Goal: Feedback & Contribution: Submit feedback/report problem

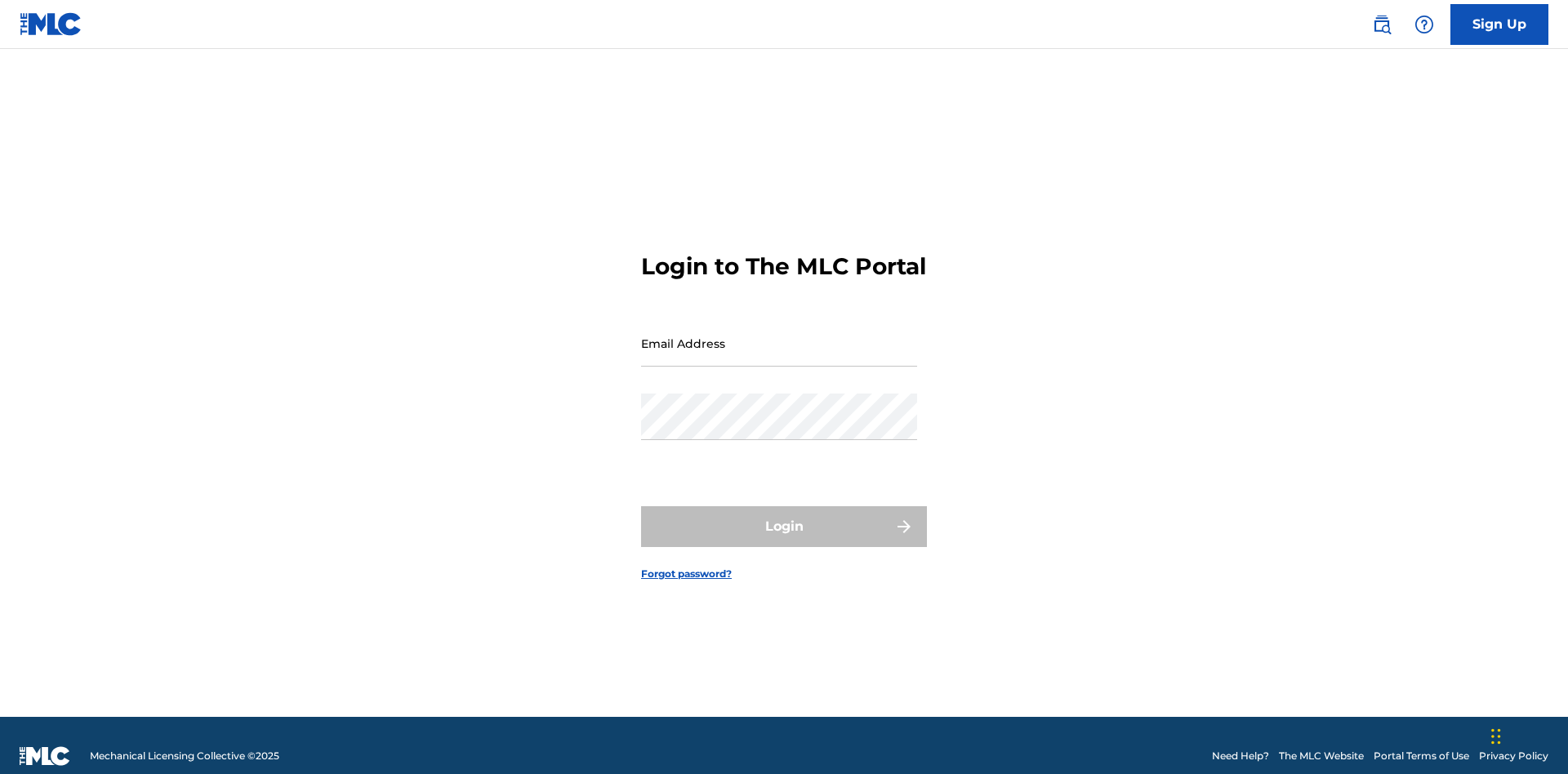
scroll to position [22, 0]
click at [779, 336] on input "Email Address" at bounding box center [779, 343] width 276 height 46
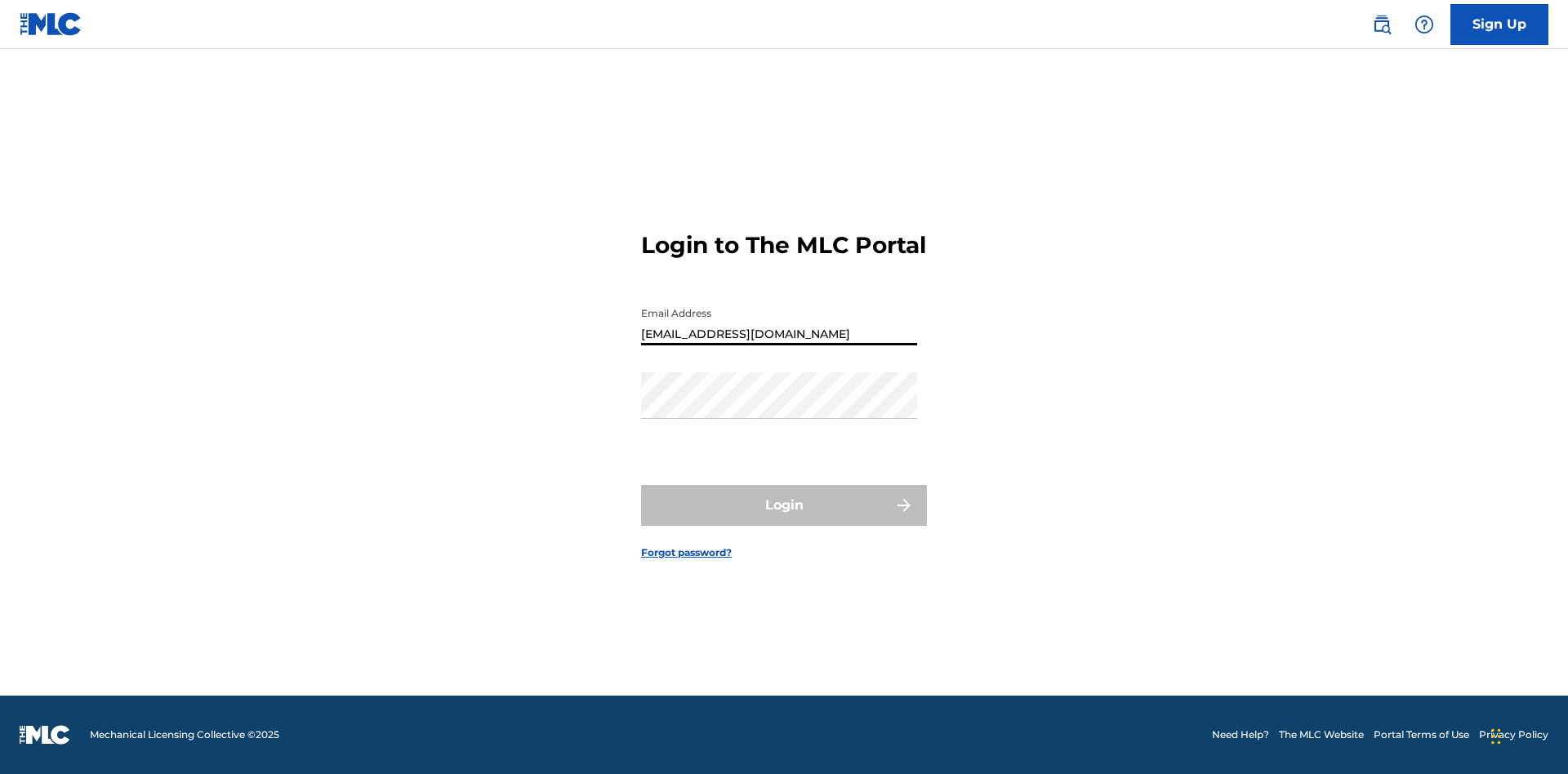
type input "[EMAIL_ADDRESS][DOMAIN_NAME]"
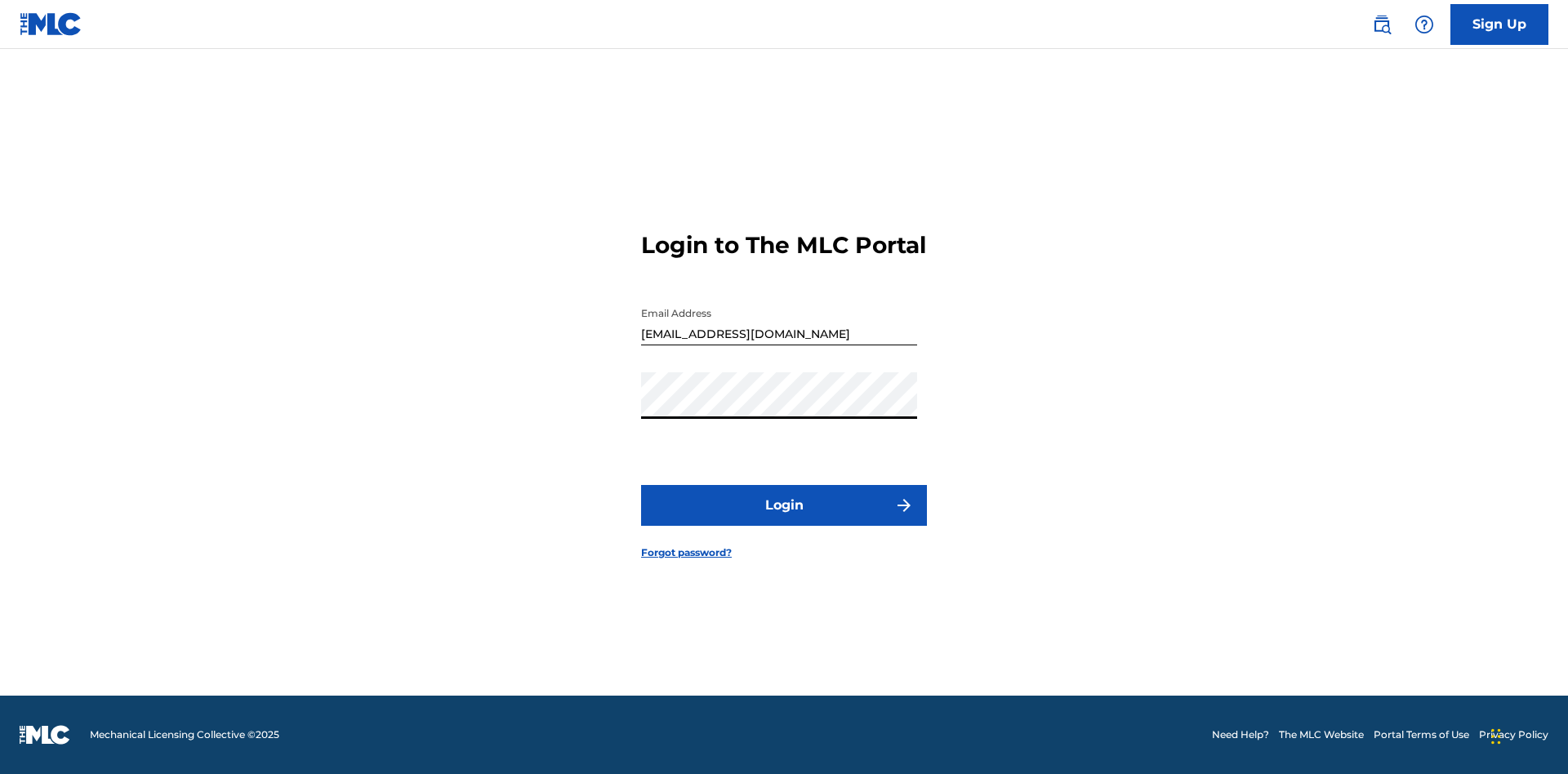
click at [784, 519] on button "Login" at bounding box center [784, 505] width 286 height 40
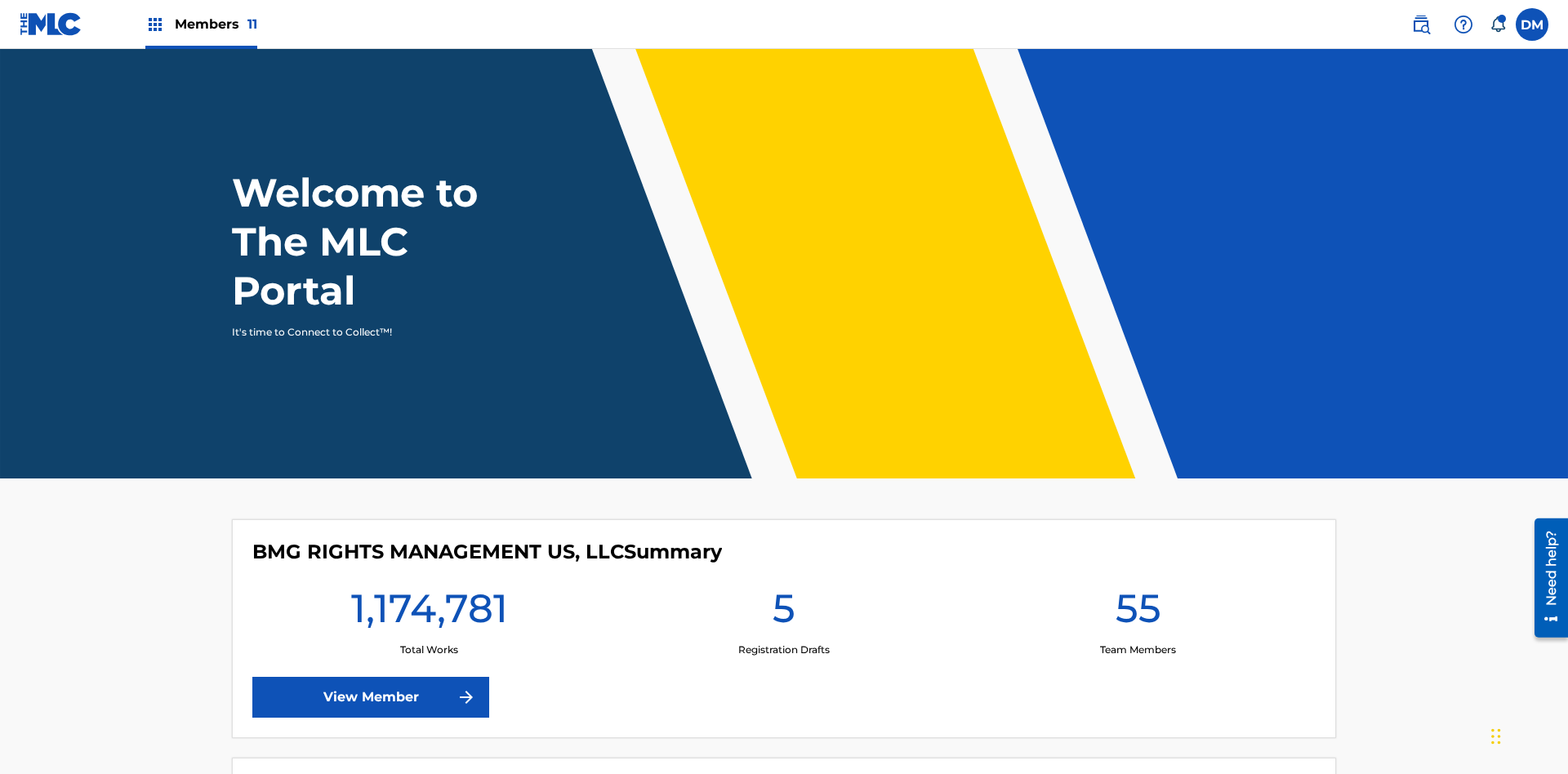
click at [1464, 24] on img at bounding box center [1464, 25] width 20 height 20
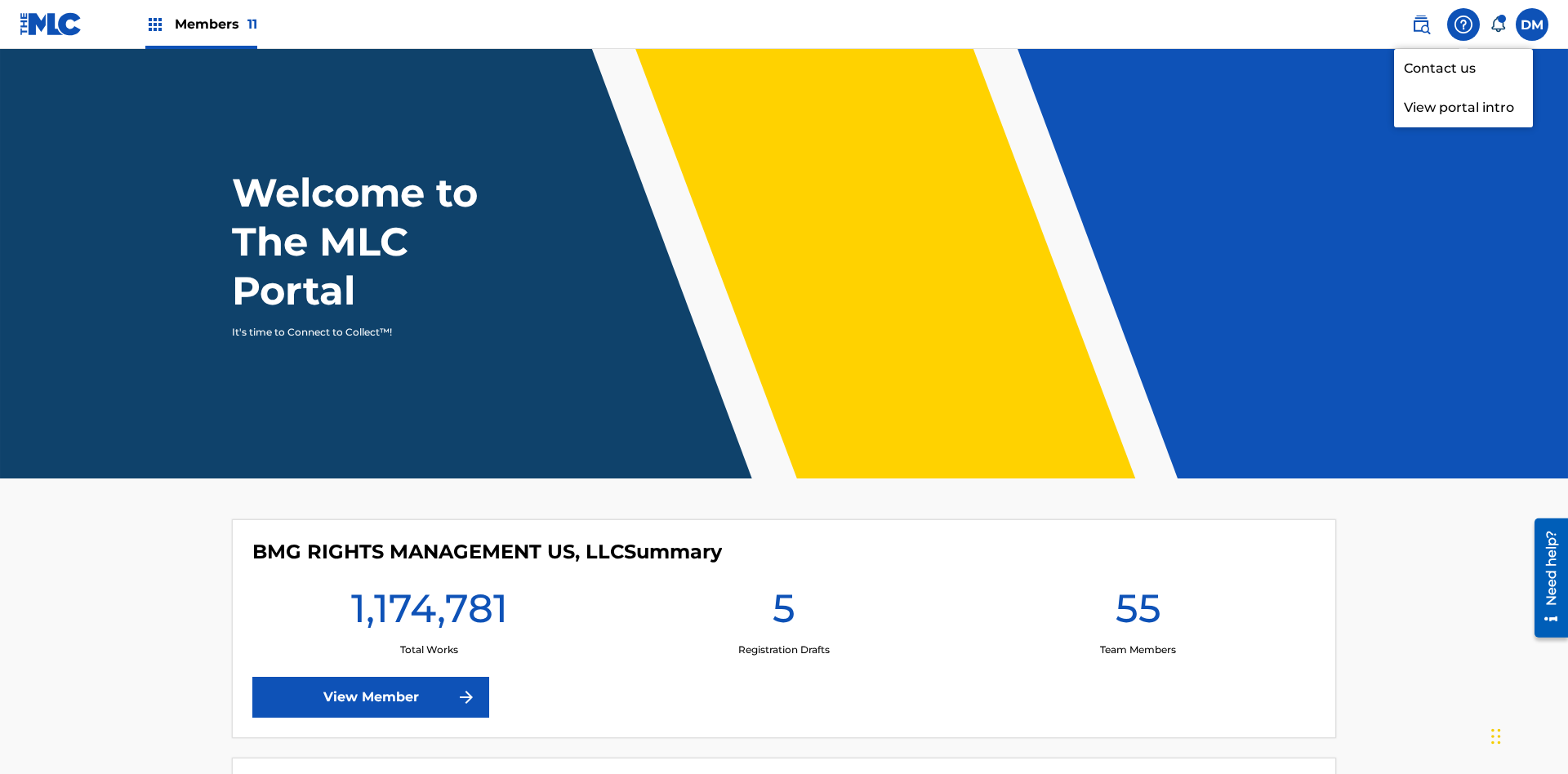
click at [1464, 68] on link "Contact us" at bounding box center [1464, 69] width 139 height 39
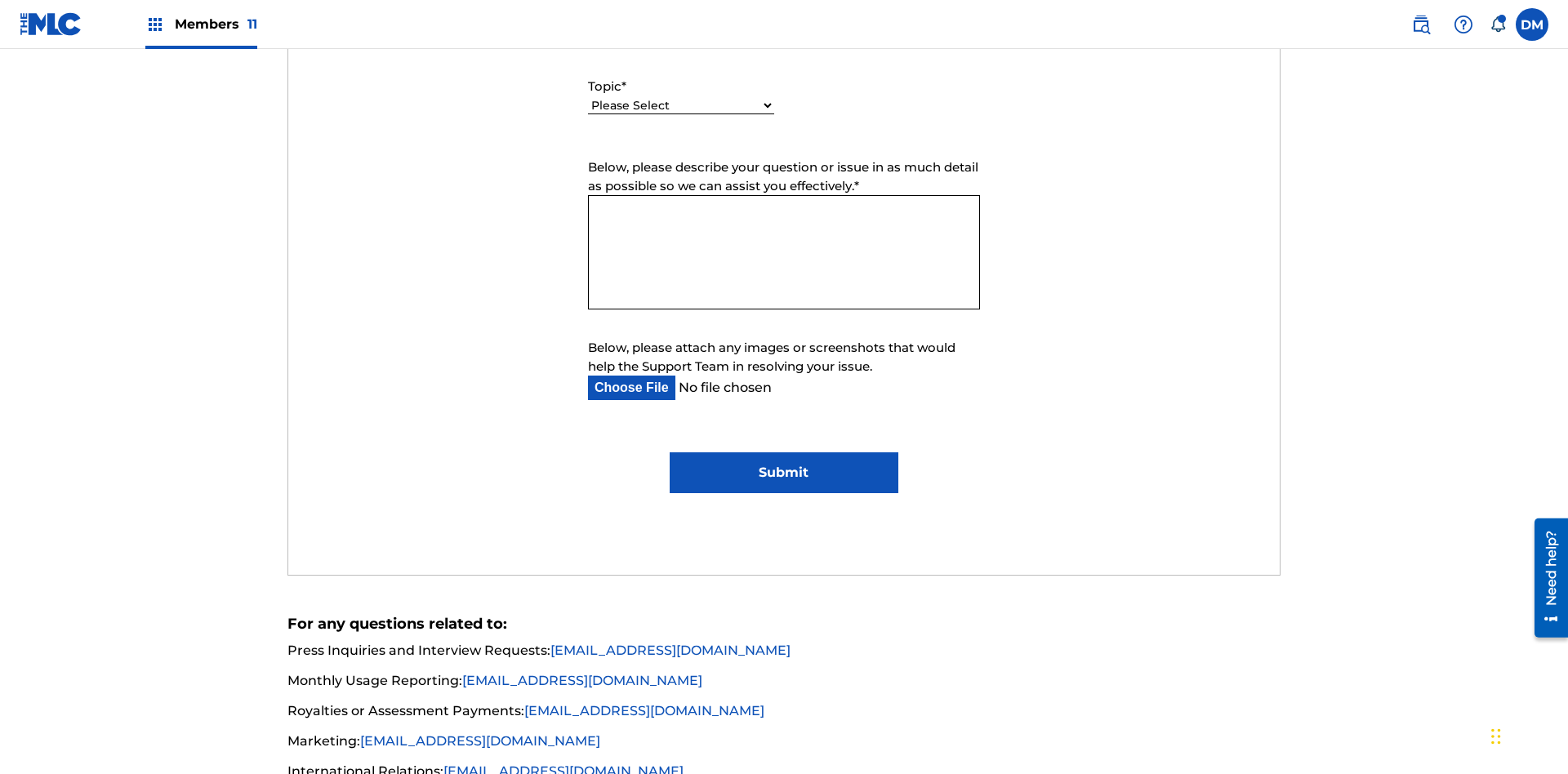
select select "I need help with managing my catalog"
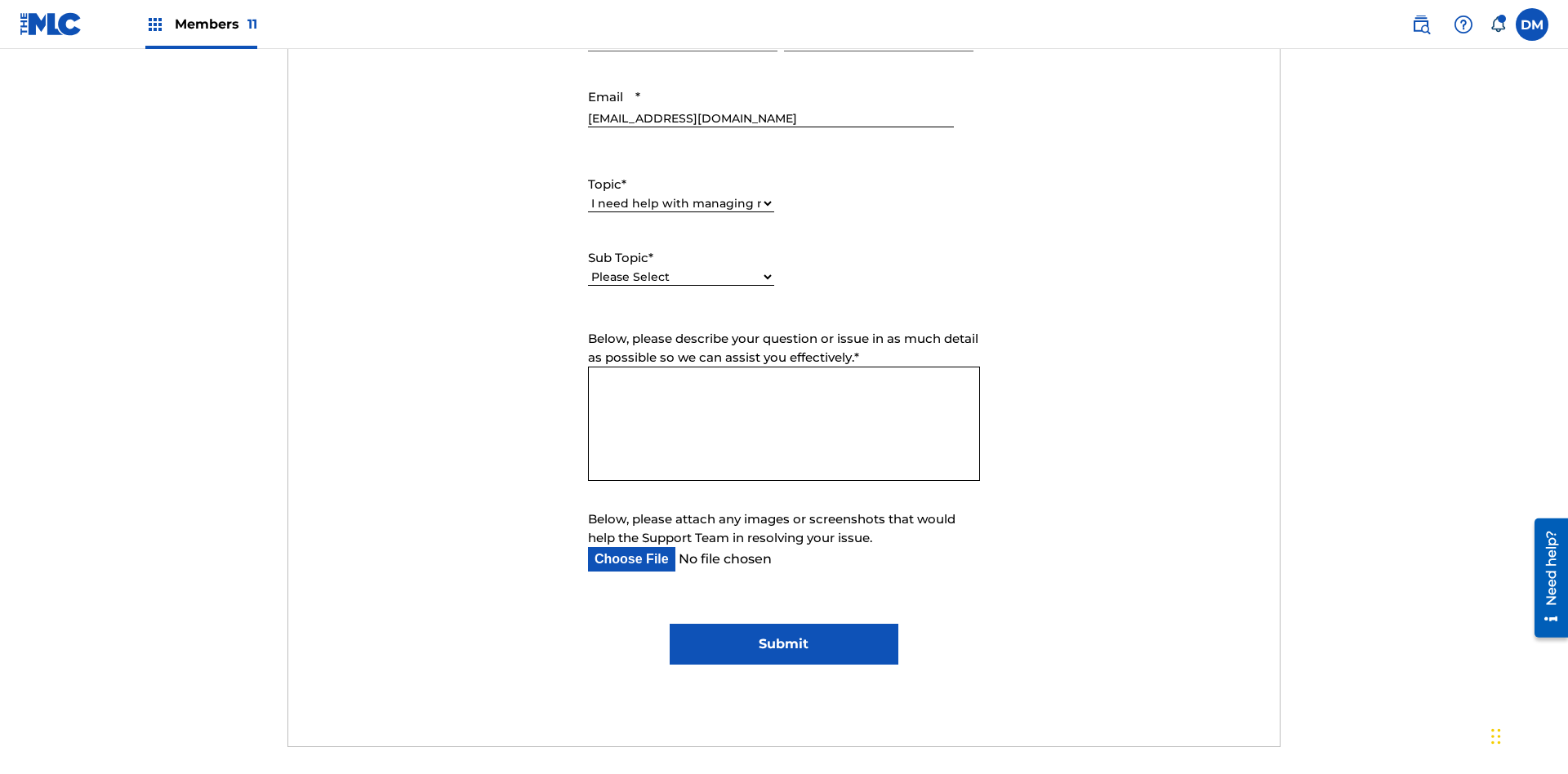
click at [682, 269] on select "Please Select I need help with CWR I need help registering my work(s) in The ML…" at bounding box center [681, 277] width 186 height 17
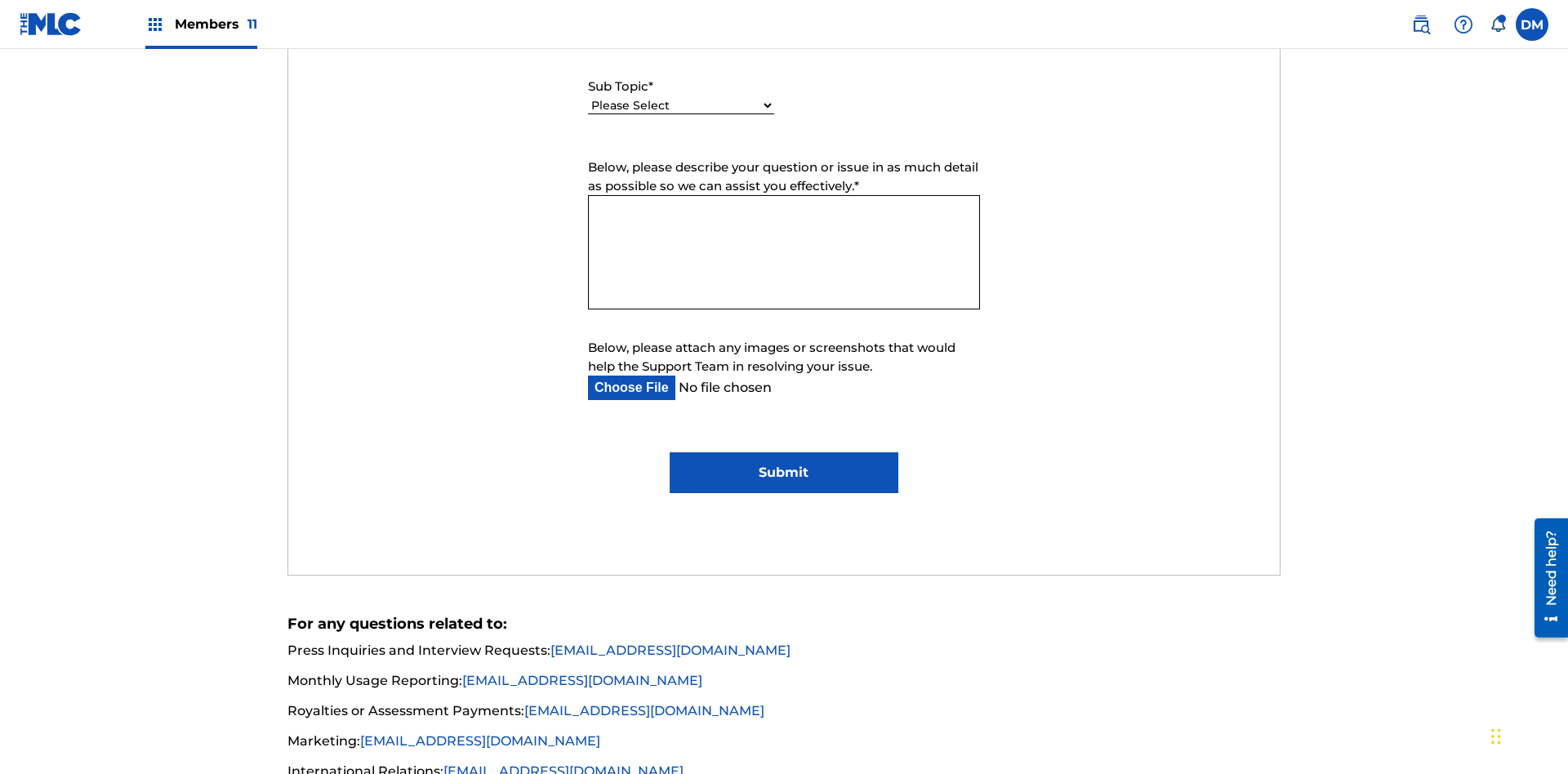
select select "I need help editing my works"
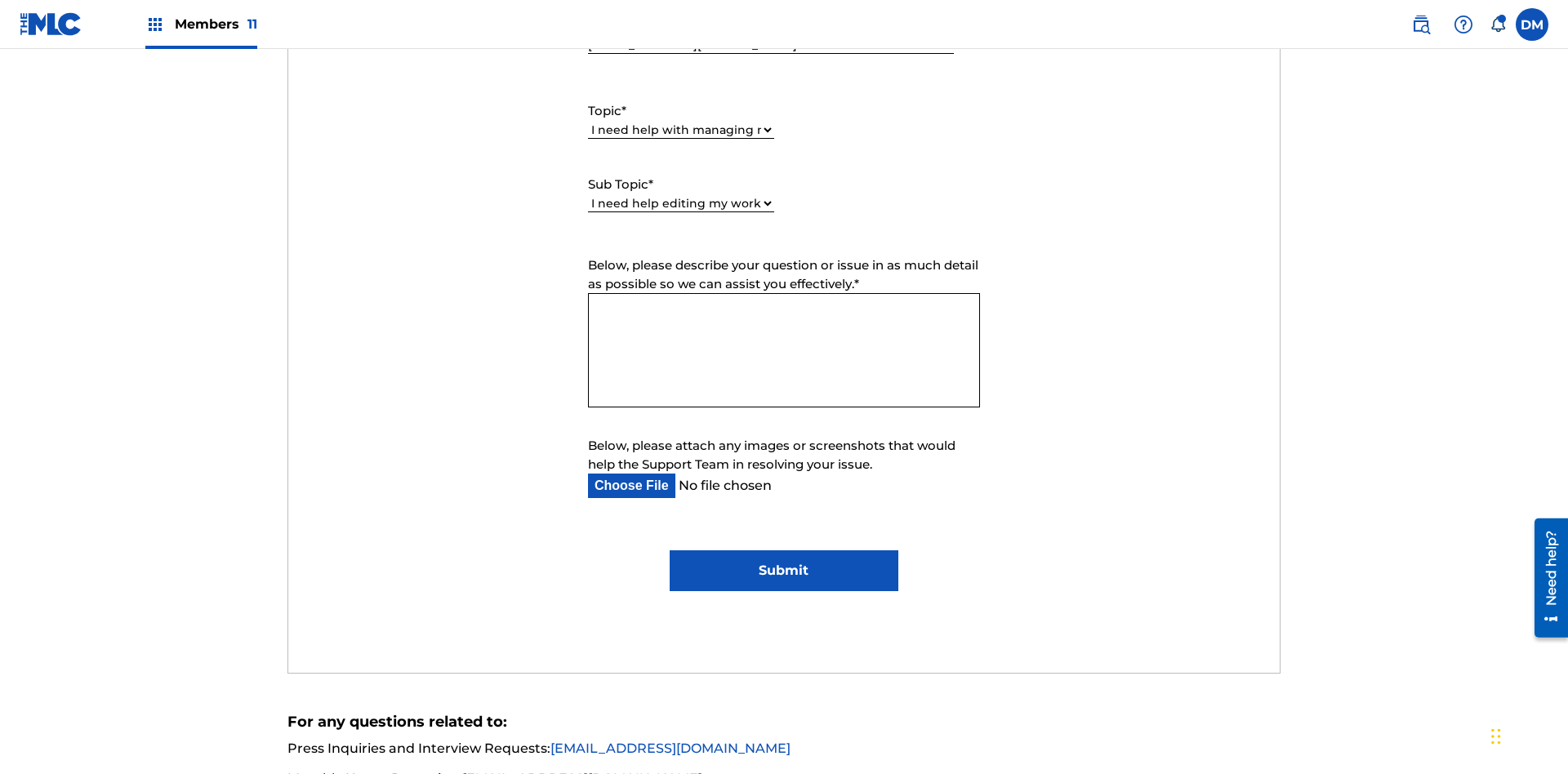
click at [784, 293] on textarea "Below, please describe your question or issue in as much detail as possible so …" at bounding box center [784, 351] width 392 height 114
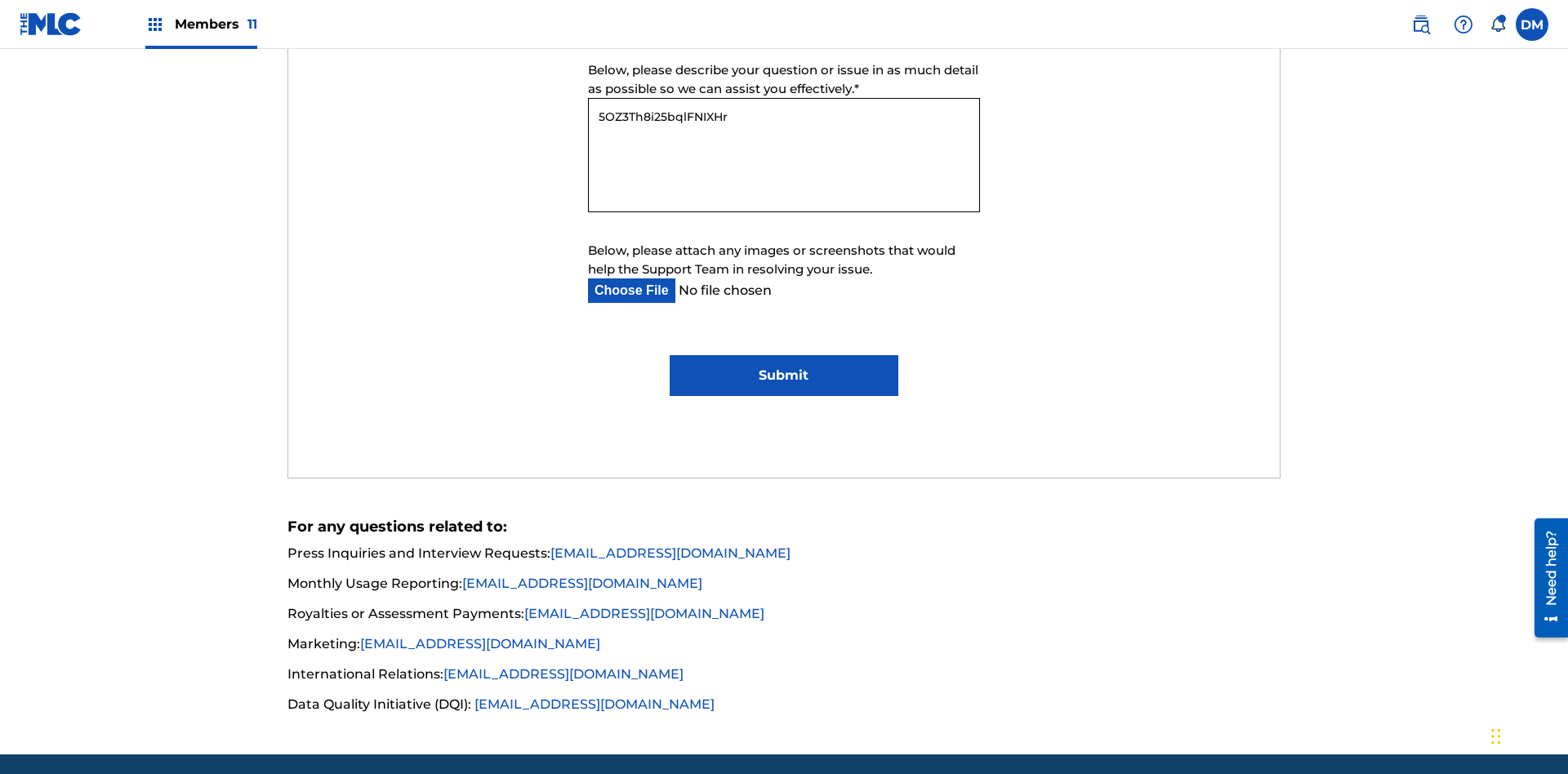
type textarea "5OZ3Th8i25bqlFNIXHrw"
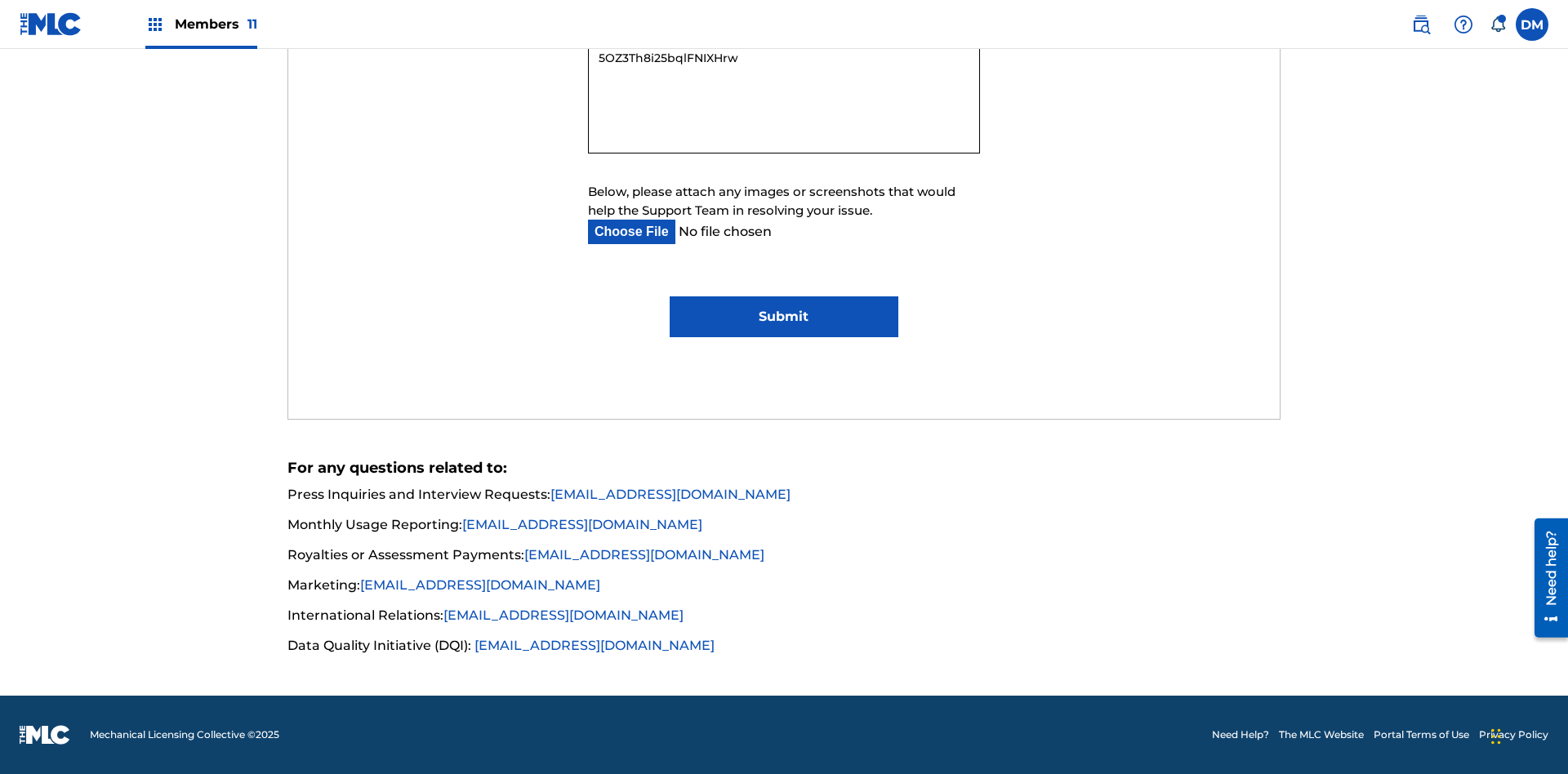
type input "C:\fakepath\jpg_test_document.jpg"
type textarea "5OZ3Th8i25bqlFNIXHrw"
click at [783, 317] on input "Submit" at bounding box center [783, 316] width 228 height 40
